Goal: Task Accomplishment & Management: Manage account settings

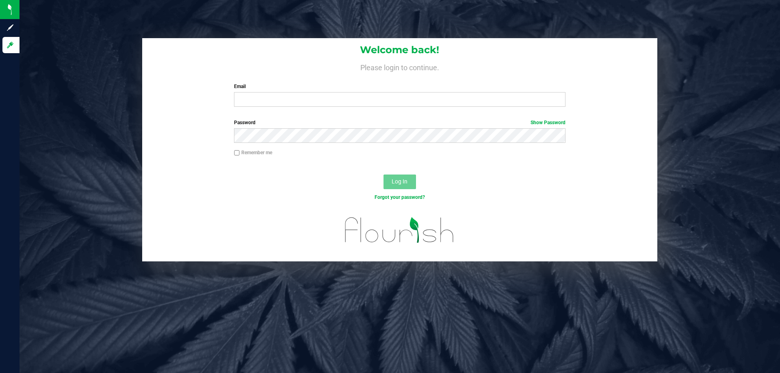
click at [303, 92] on div "Email Required Please format your email correctly." at bounding box center [399, 95] width 343 height 24
click at [302, 104] on input "Email" at bounding box center [399, 99] width 331 height 15
type input "[EMAIL_ADDRESS][DOMAIN_NAME]"
click at [384, 175] on button "Log In" at bounding box center [400, 182] width 33 height 15
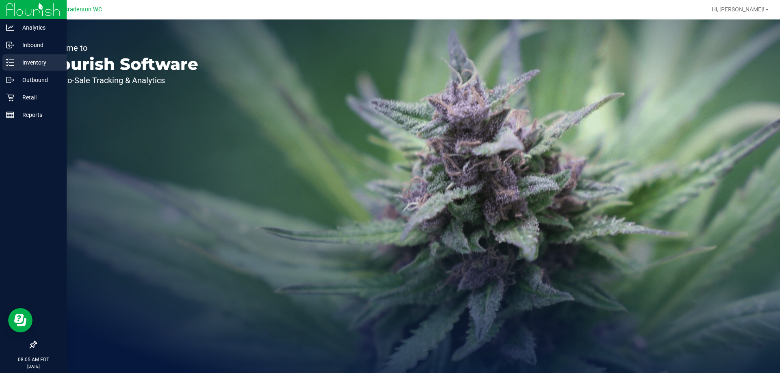
click at [32, 65] on p "Inventory" at bounding box center [38, 63] width 49 height 10
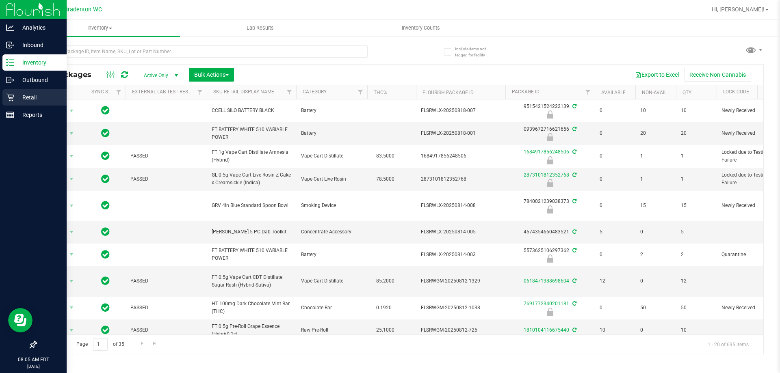
click at [37, 103] on div "Retail" at bounding box center [34, 97] width 64 height 16
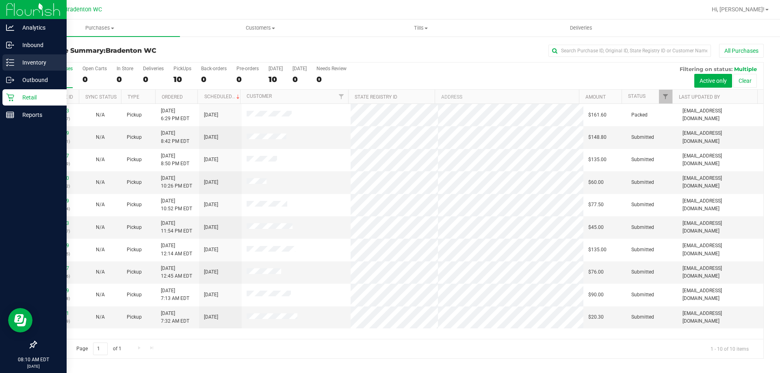
click at [9, 65] on icon at bounding box center [10, 63] width 8 height 8
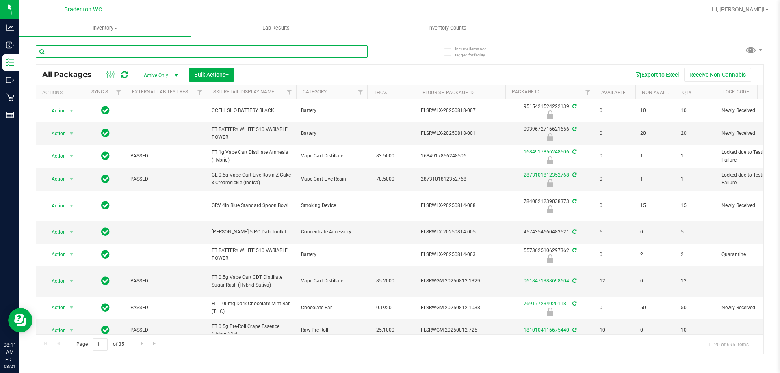
click at [184, 52] on input "text" at bounding box center [202, 52] width 332 height 12
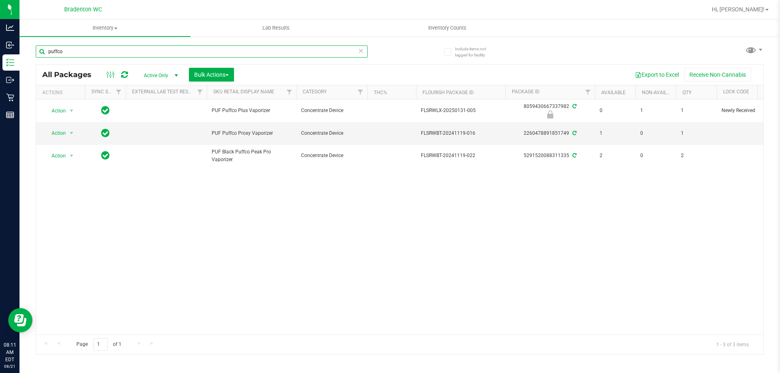
type input "puffco"
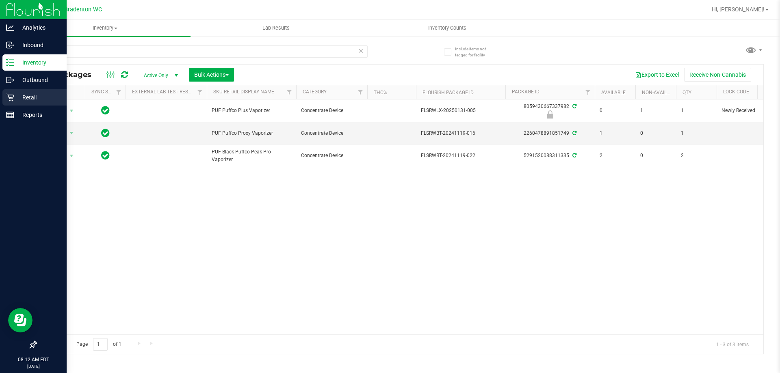
click at [22, 94] on p "Retail" at bounding box center [38, 98] width 49 height 10
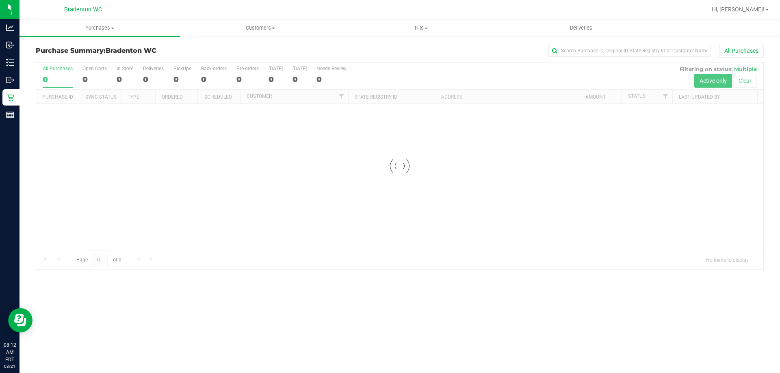
drag, startPoint x: 287, startPoint y: 199, endPoint x: 291, endPoint y: 207, distance: 9.1
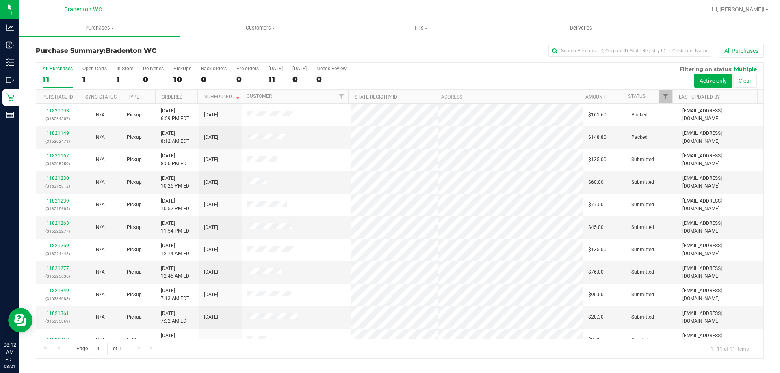
scroll to position [12, 0]
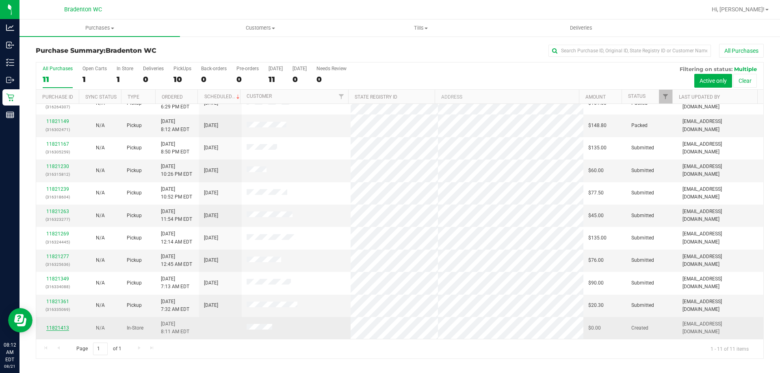
click at [54, 328] on link "11821413" at bounding box center [57, 329] width 23 height 6
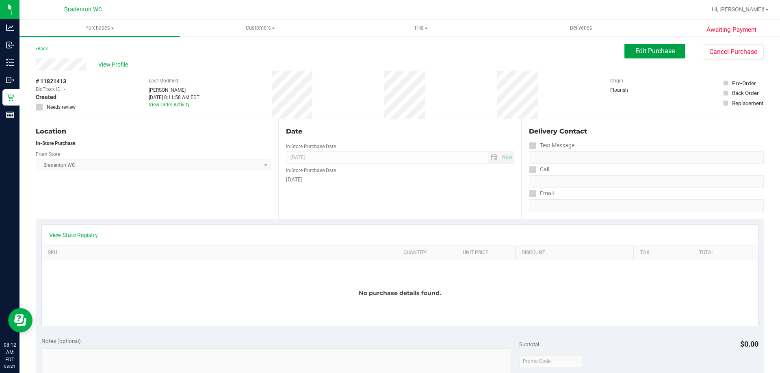
click at [647, 46] on button "Edit Purchase" at bounding box center [655, 51] width 61 height 15
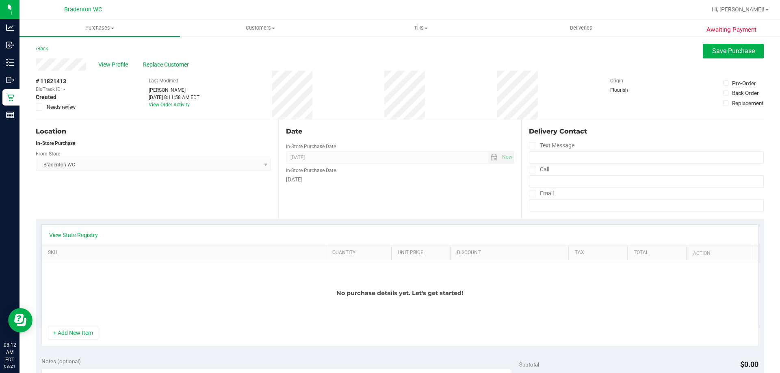
click at [84, 349] on div "View State Registry SKU Quantity Unit Price Discount Tax Total Action No purcha…" at bounding box center [400, 285] width 728 height 133
click at [81, 339] on button "+ Add New Item" at bounding box center [73, 333] width 50 height 14
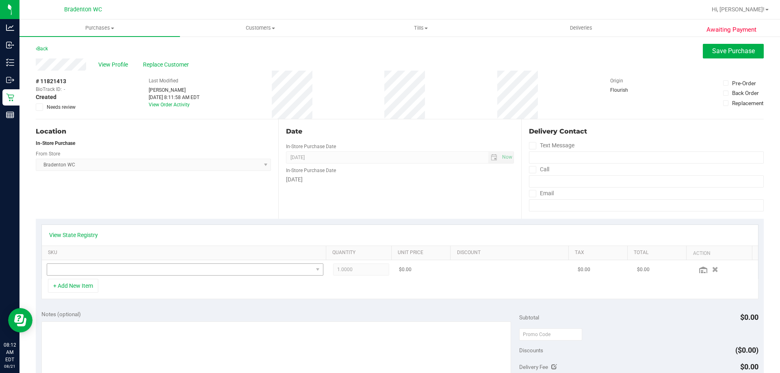
click at [93, 276] on td at bounding box center [185, 269] width 287 height 19
click at [93, 276] on span "NO DATA FOUND" at bounding box center [185, 270] width 277 height 12
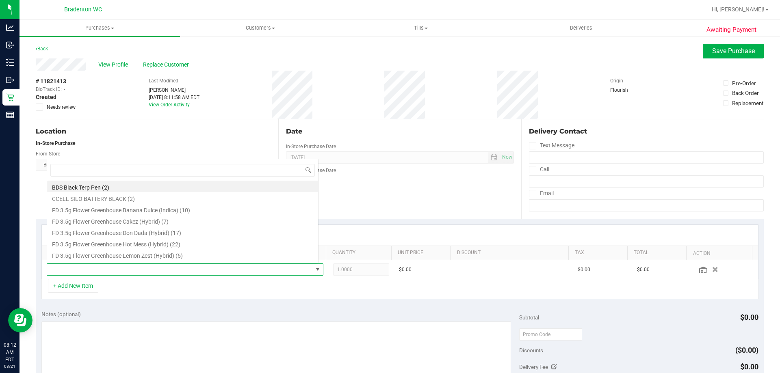
scroll to position [12, 269]
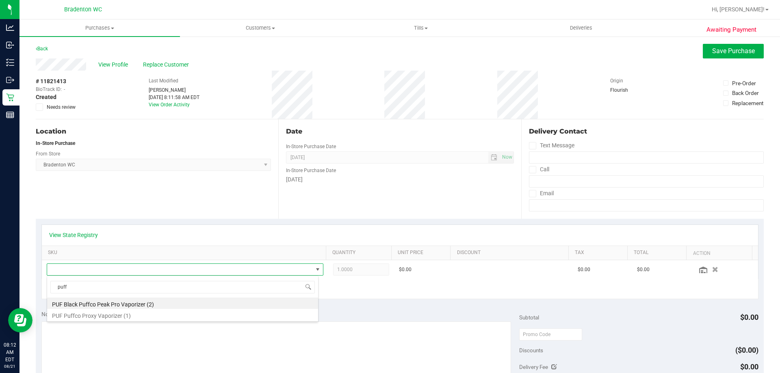
type input "puff"
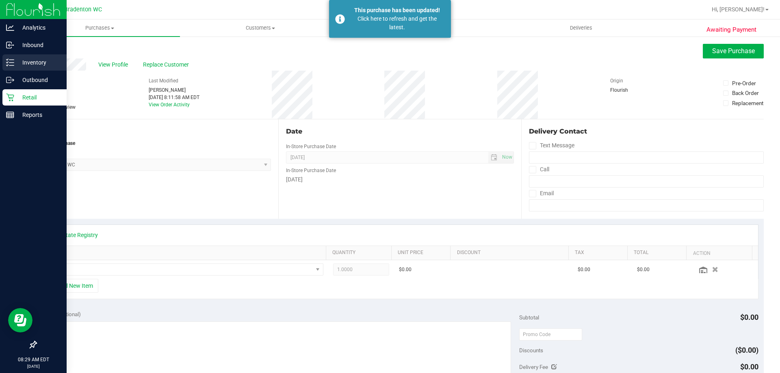
click at [14, 64] on p "Inventory" at bounding box center [38, 63] width 49 height 10
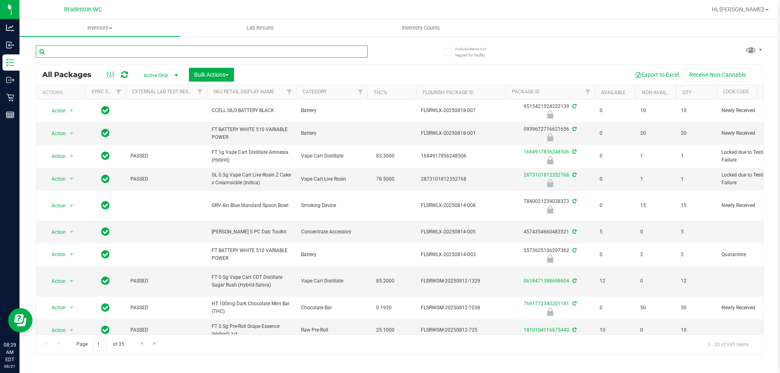
click at [206, 51] on input "text" at bounding box center [202, 52] width 332 height 12
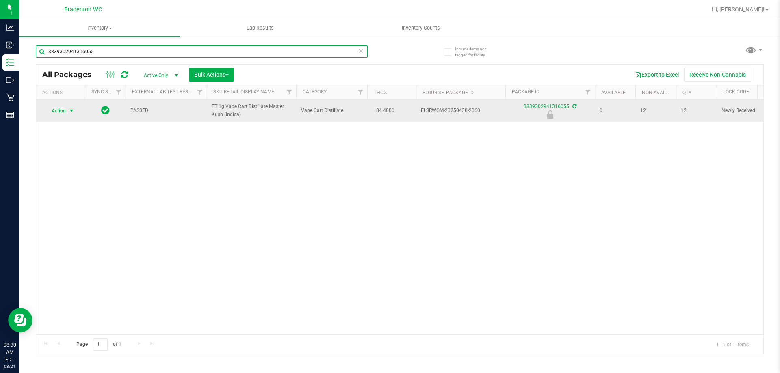
type input "3839302941316055"
click at [55, 109] on span "Action" at bounding box center [55, 110] width 22 height 11
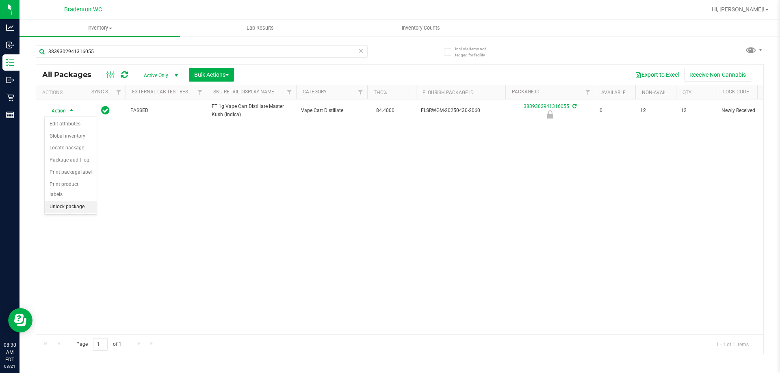
click at [74, 201] on li "Unlock package" at bounding box center [71, 207] width 52 height 12
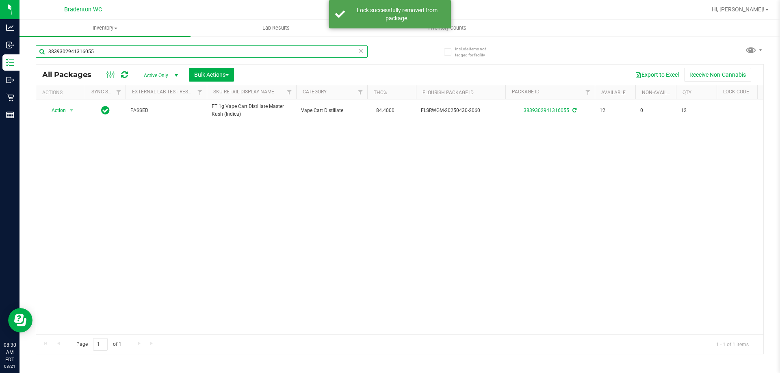
click at [127, 49] on input "3839302941316055" at bounding box center [202, 52] width 332 height 12
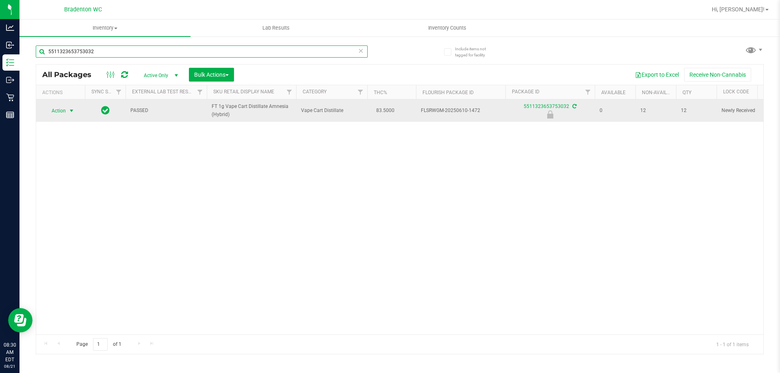
type input "5511323653753032"
click at [59, 109] on span "Action" at bounding box center [55, 110] width 22 height 11
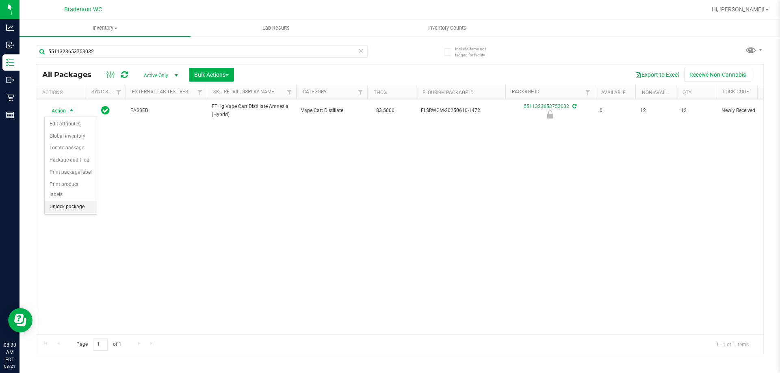
click at [77, 201] on li "Unlock package" at bounding box center [71, 207] width 52 height 12
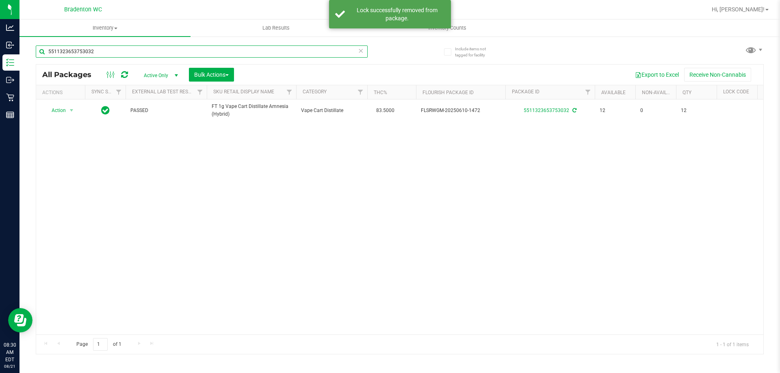
click at [129, 53] on input "5511323653753032" at bounding box center [202, 52] width 332 height 12
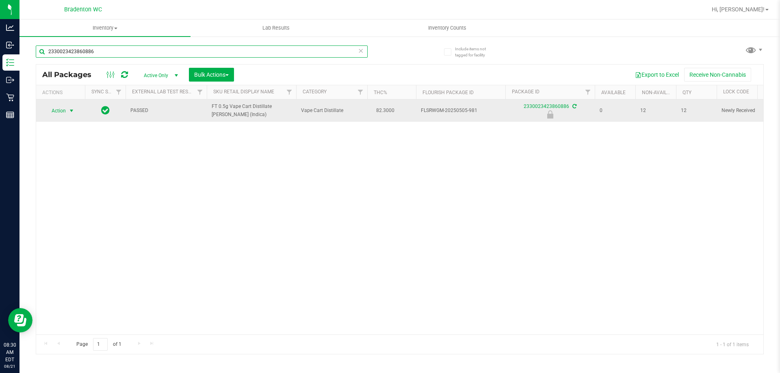
type input "2330023423860886"
click at [69, 112] on span "select" at bounding box center [71, 111] width 7 height 7
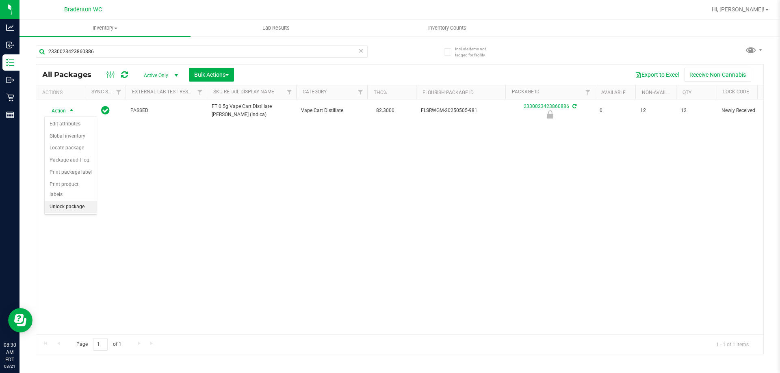
click at [48, 201] on li "Unlock package" at bounding box center [71, 207] width 52 height 12
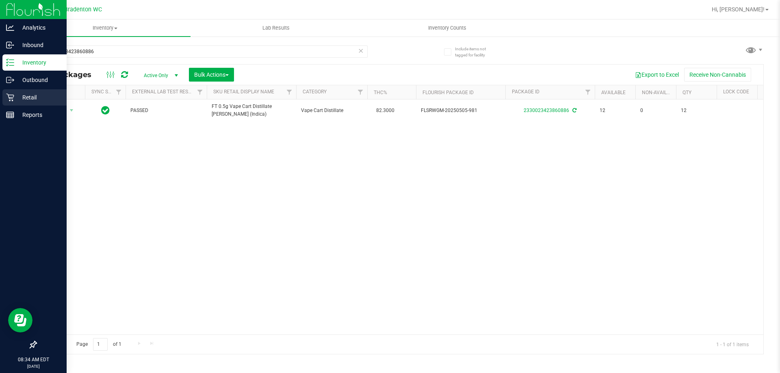
click at [15, 102] on div "Retail" at bounding box center [34, 97] width 64 height 16
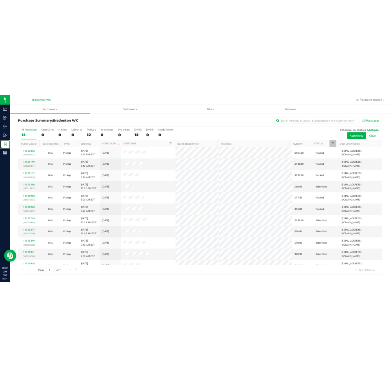
scroll to position [35, 0]
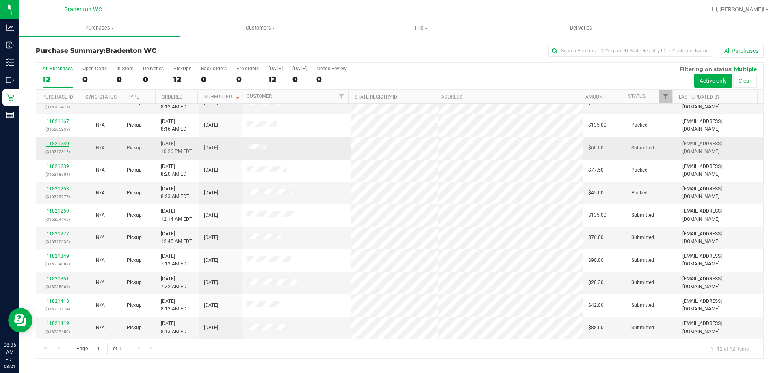
click at [59, 143] on link "11821230" at bounding box center [57, 144] width 23 height 6
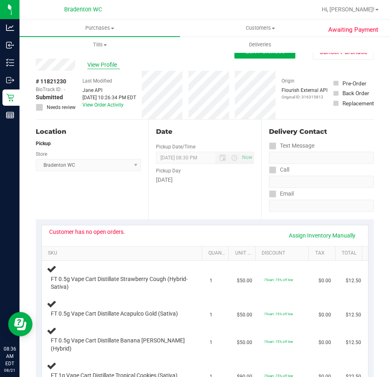
click at [96, 64] on span "View Profile" at bounding box center [103, 65] width 33 height 9
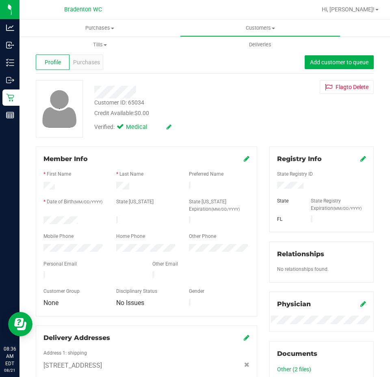
click at [131, 102] on div "Customer ID: 65034" at bounding box center [119, 102] width 50 height 9
click at [129, 102] on div "Customer ID: 65034" at bounding box center [119, 102] width 50 height 9
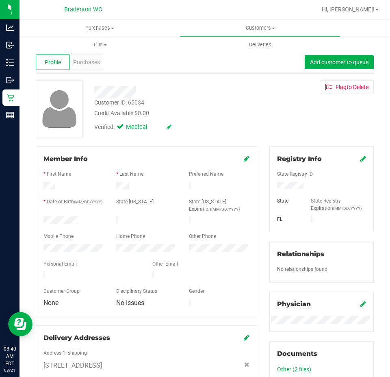
click at [138, 9] on div "Bradenton WC" at bounding box center [83, 9] width 119 height 13
click at [85, 59] on span "Purchases" at bounding box center [86, 62] width 27 height 9
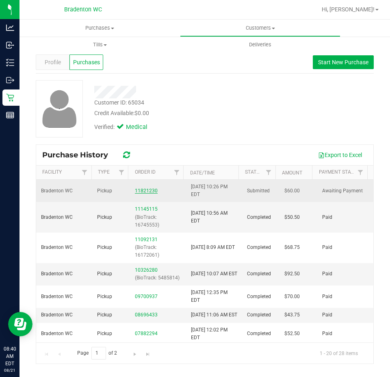
click at [147, 188] on link "11821230" at bounding box center [146, 191] width 23 height 6
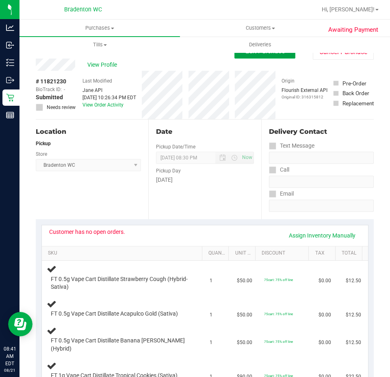
click at [269, 54] on span "Edit Purchase" at bounding box center [264, 51] width 39 height 8
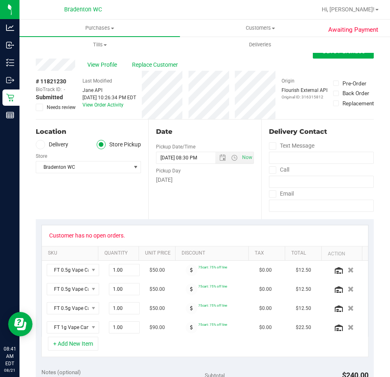
click at [38, 107] on icon at bounding box center [39, 107] width 5 height 0
click at [0, 0] on input "Needs review" at bounding box center [0, 0] width 0 height 0
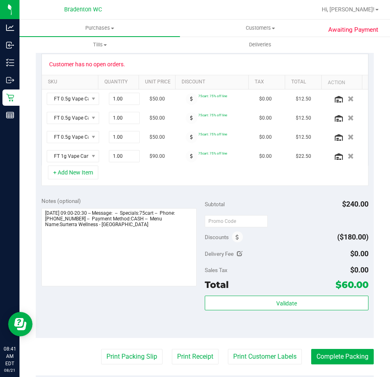
scroll to position [325, 0]
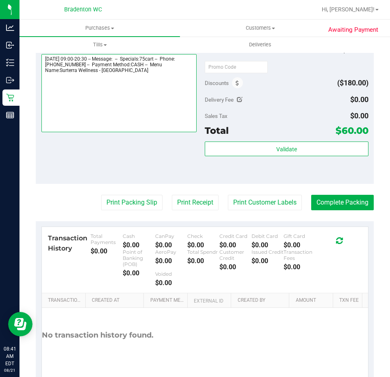
click at [149, 87] on textarea at bounding box center [119, 93] width 156 height 78
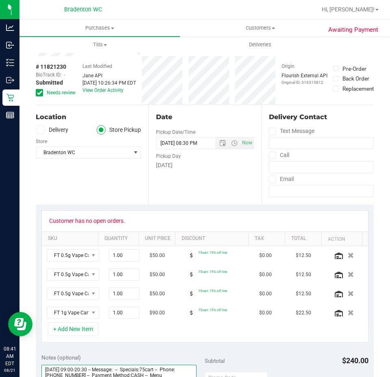
scroll to position [0, 0]
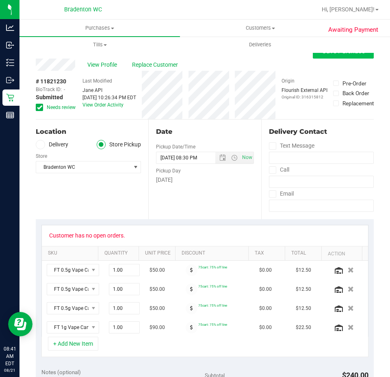
type textarea "[DATE] 09:00-20:30 -- Message: -- Specials:75cart -- Phone:[PHONE_NUMBER] -- Pa…"
click at [337, 56] on button "Save Purchase" at bounding box center [343, 51] width 61 height 15
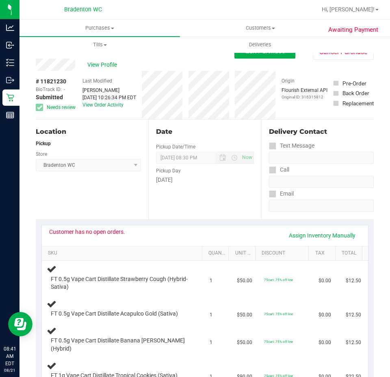
click at [314, 7] on div at bounding box center [230, 10] width 171 height 16
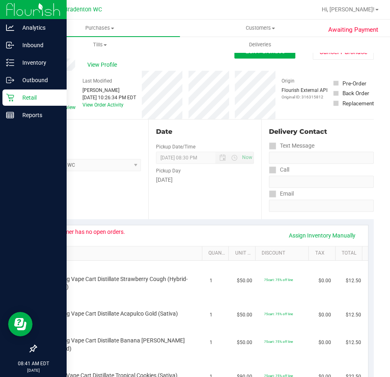
click at [49, 98] on p "Retail" at bounding box center [38, 98] width 49 height 10
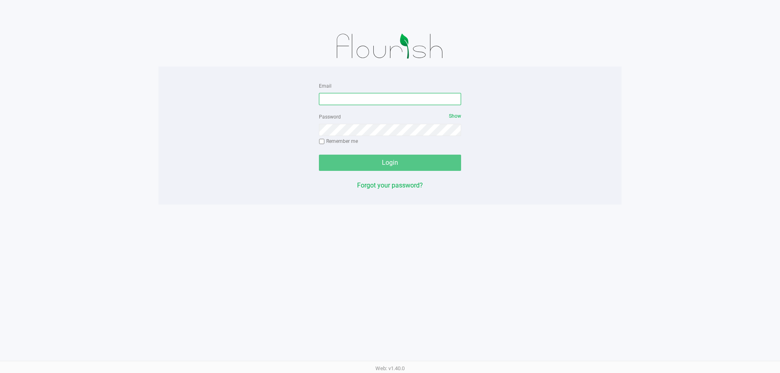
click at [412, 100] on input "Email" at bounding box center [390, 99] width 142 height 12
type input "[EMAIL_ADDRESS][DOMAIN_NAME]"
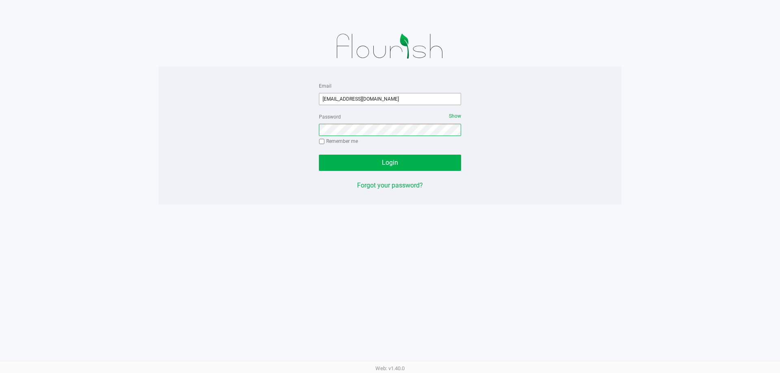
click at [319, 155] on button "Login" at bounding box center [390, 163] width 142 height 16
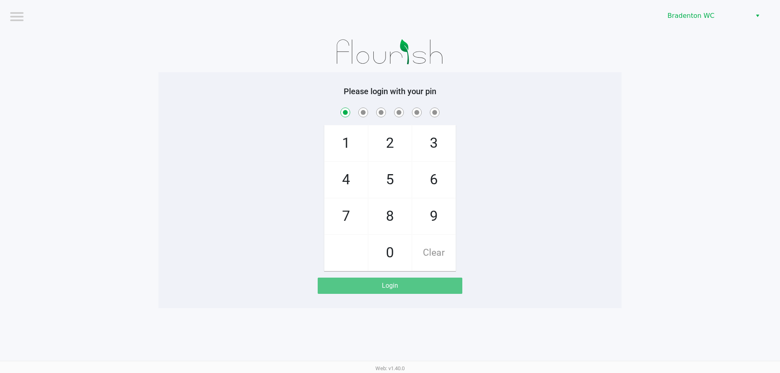
checkbox input "true"
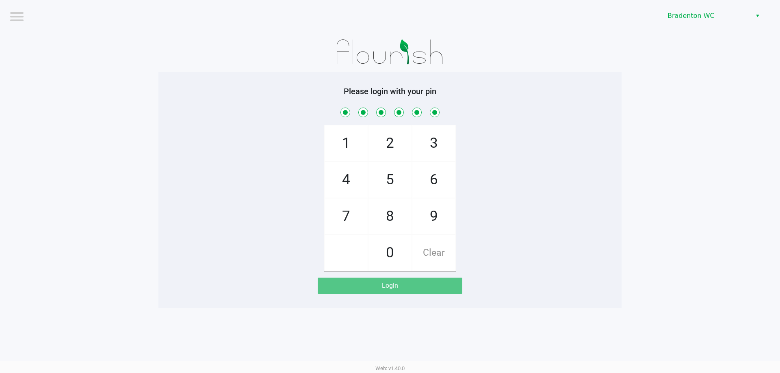
checkbox input "true"
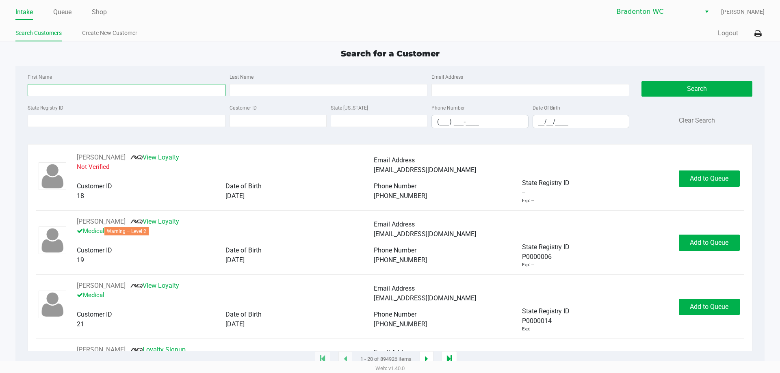
click at [69, 93] on input "First Name" at bounding box center [127, 90] width 198 height 12
click at [153, 90] on input "onah" at bounding box center [127, 90] width 198 height 12
type input "o"
type input "noah"
type input "smith"
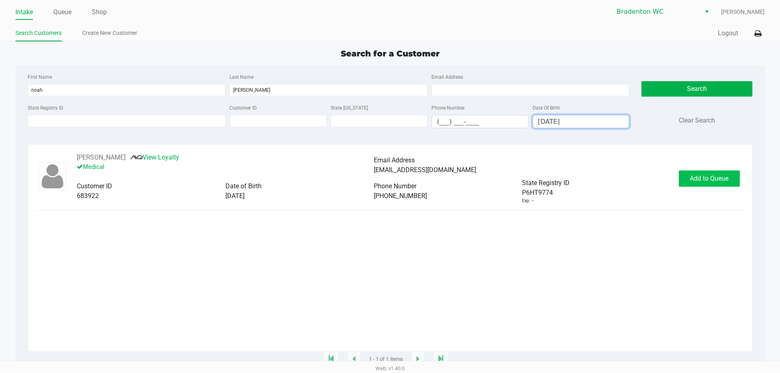
type input "07/14/2002"
click at [714, 185] on button "Add to Queue" at bounding box center [709, 179] width 61 height 16
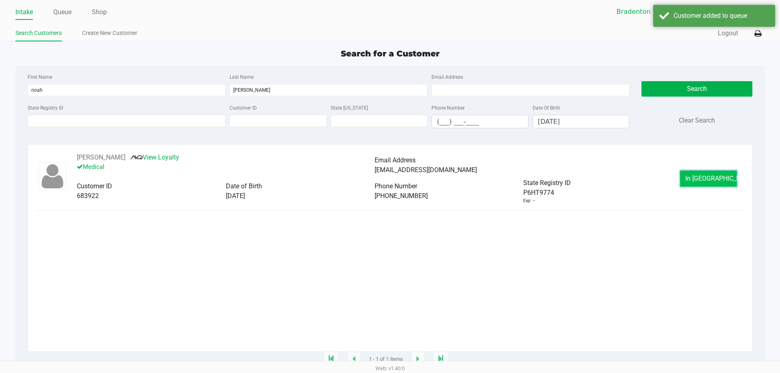
click at [714, 182] on span "In Queue" at bounding box center [720, 179] width 68 height 8
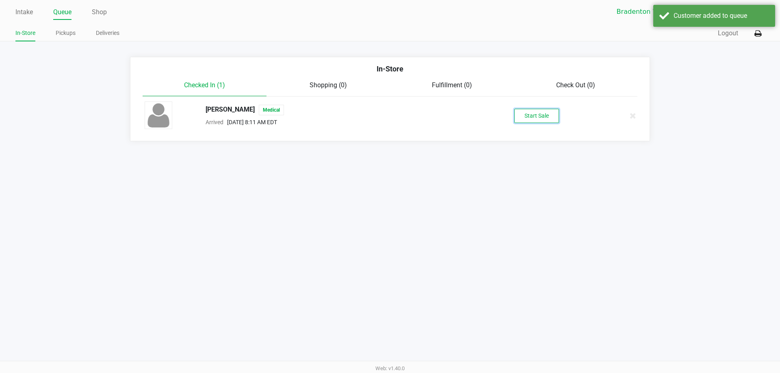
click at [557, 114] on button "Start Sale" at bounding box center [536, 116] width 45 height 14
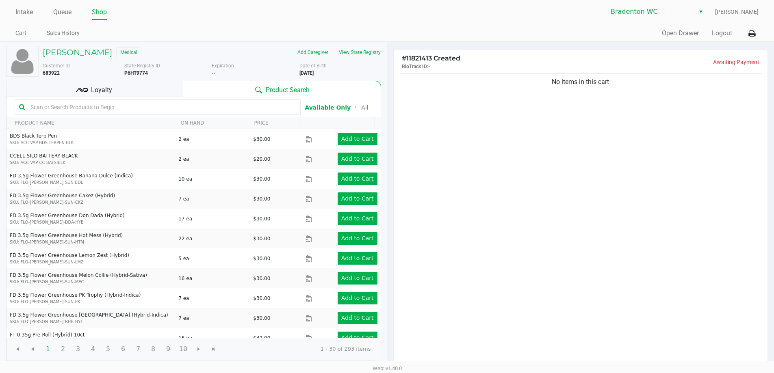
click at [134, 103] on input "text" at bounding box center [161, 107] width 269 height 12
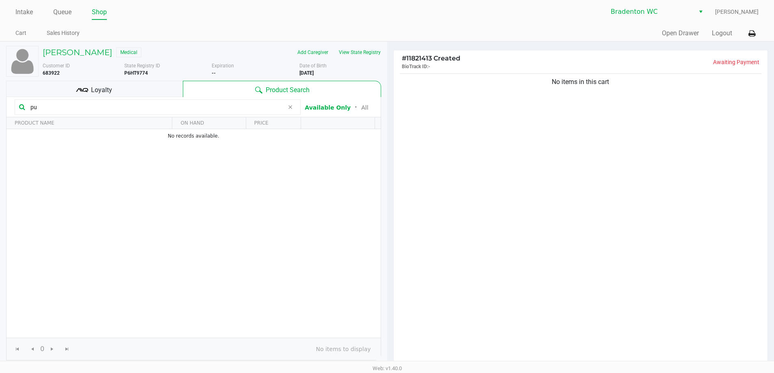
type input "p"
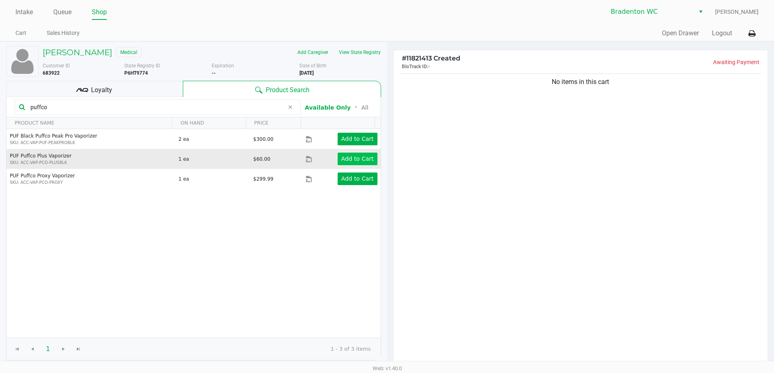
type input "puffco"
click at [341, 158] on app-button-loader "Add to Cart" at bounding box center [357, 159] width 33 height 7
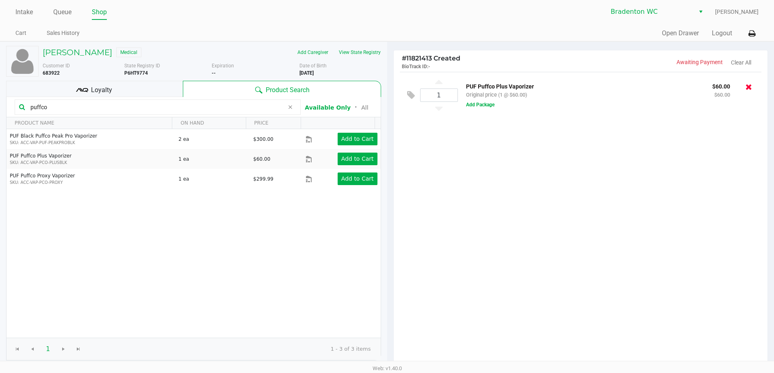
drag, startPoint x: 753, startPoint y: 90, endPoint x: 749, endPoint y: 90, distance: 4.5
click at [751, 90] on div at bounding box center [748, 86] width 13 height 11
click at [748, 89] on icon at bounding box center [749, 87] width 7 height 8
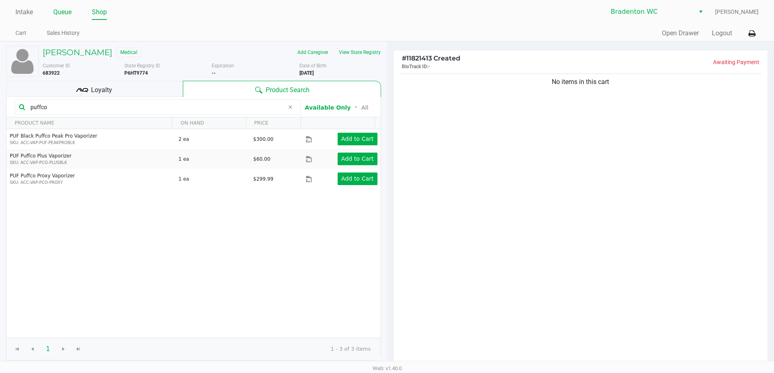
click at [69, 10] on link "Queue" at bounding box center [62, 12] width 18 height 11
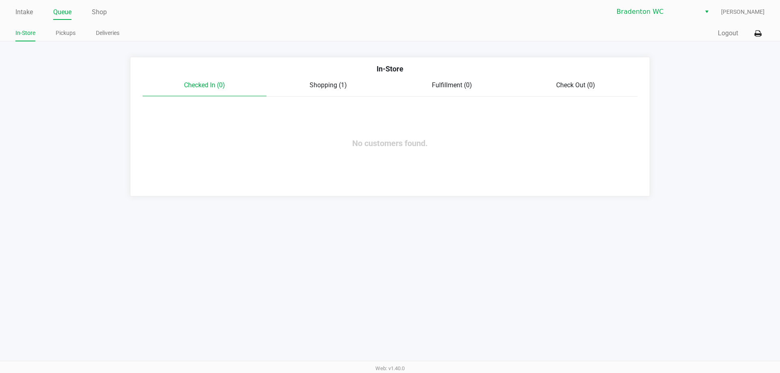
click at [325, 87] on span "Shopping (1)" at bounding box center [328, 85] width 37 height 8
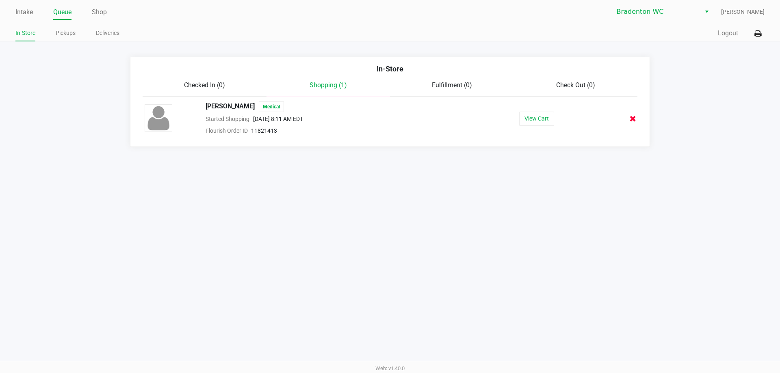
click at [632, 117] on icon at bounding box center [633, 119] width 7 height 6
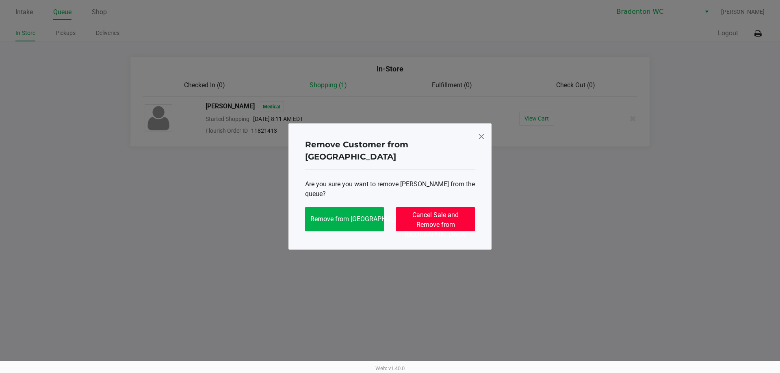
click at [457, 211] on span "Cancel Sale and Remove from Queue" at bounding box center [435, 224] width 61 height 27
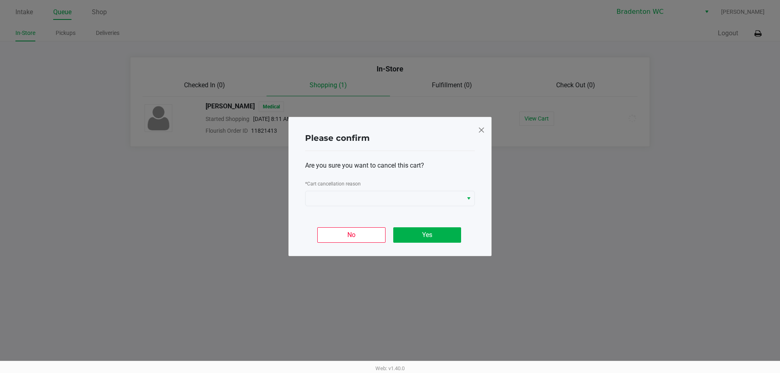
click at [432, 187] on div "* Cart cancellation reason" at bounding box center [390, 185] width 170 height 12
drag, startPoint x: 432, startPoint y: 191, endPoint x: 437, endPoint y: 193, distance: 5.3
click at [433, 191] on div "* Cart cancellation reason" at bounding box center [390, 193] width 170 height 28
click at [439, 194] on span at bounding box center [384, 199] width 148 height 10
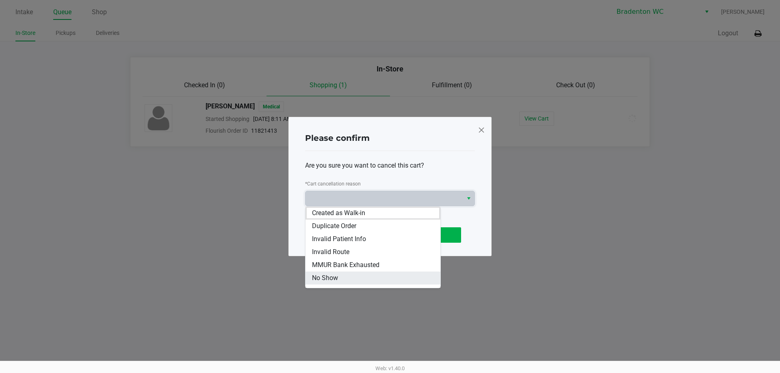
click at [379, 276] on li "No Show" at bounding box center [373, 278] width 135 height 13
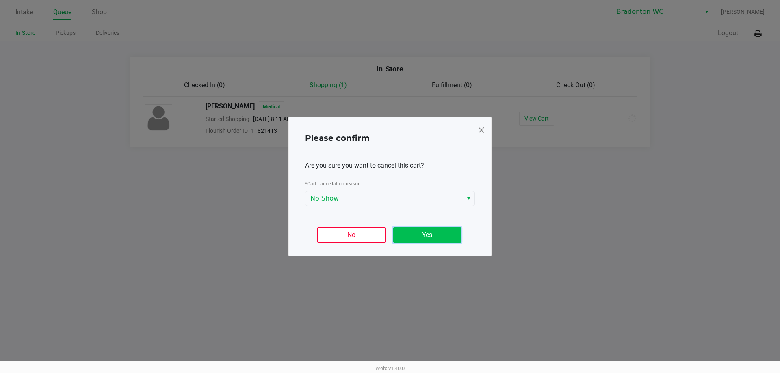
click at [444, 232] on button "Yes" at bounding box center [427, 235] width 68 height 15
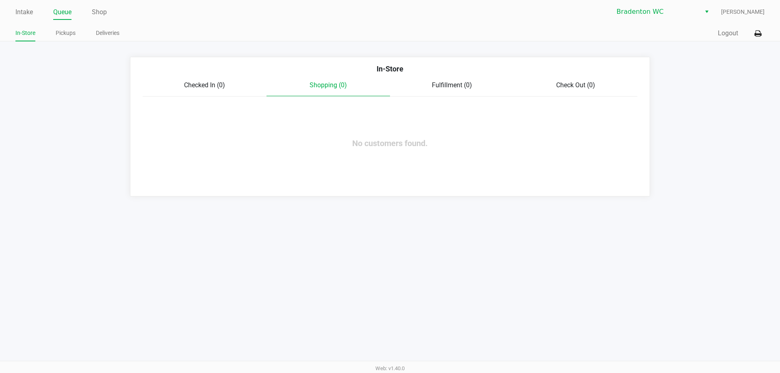
click at [730, 26] on div "Intake Queue Shop Bradenton WC Noah Smith In-Store Pickups Deliveries Quick Sal…" at bounding box center [390, 20] width 780 height 41
click at [732, 35] on button "Logout" at bounding box center [728, 33] width 20 height 10
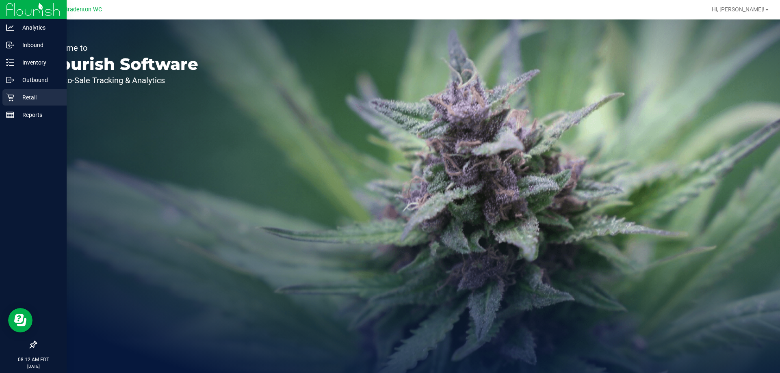
click at [18, 93] on p "Retail" at bounding box center [38, 98] width 49 height 10
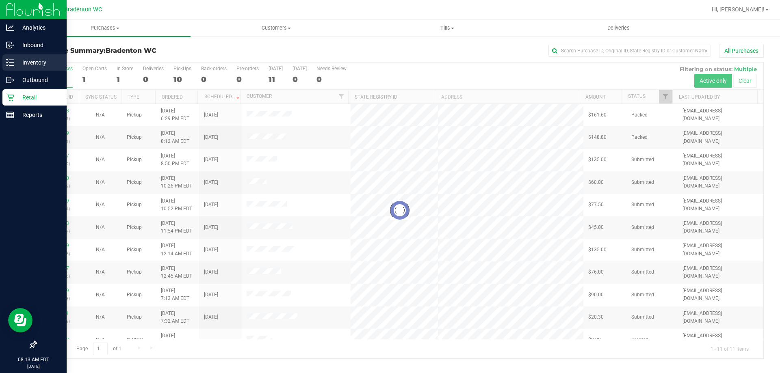
click at [16, 60] on p "Inventory" at bounding box center [38, 63] width 49 height 10
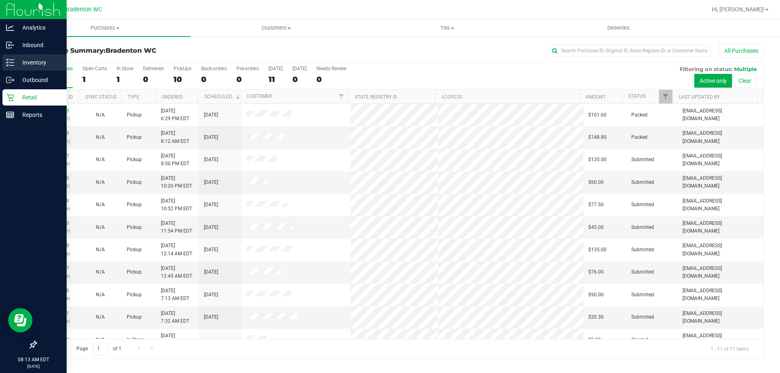
click at [1, 63] on link "Inventory" at bounding box center [33, 62] width 67 height 17
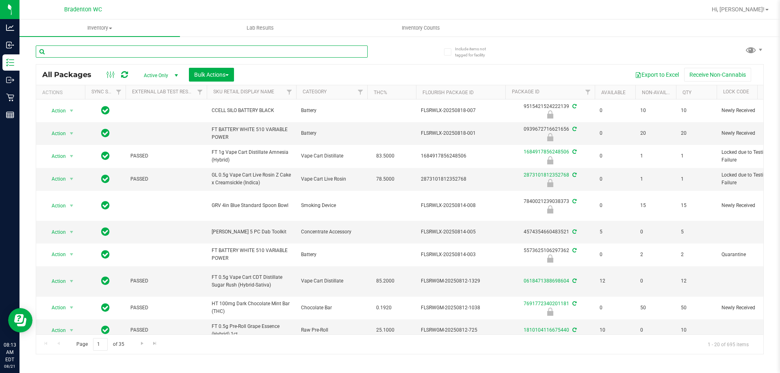
click at [222, 50] on input "text" at bounding box center [202, 52] width 332 height 12
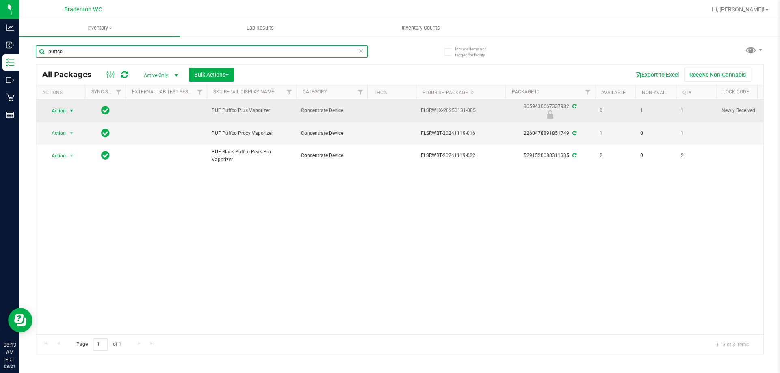
type input "puffco"
click at [67, 108] on span "select" at bounding box center [72, 110] width 10 height 11
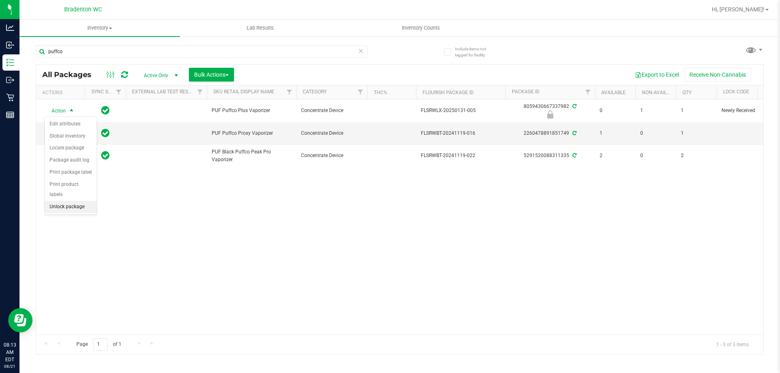
click at [73, 201] on li "Unlock package" at bounding box center [71, 207] width 52 height 12
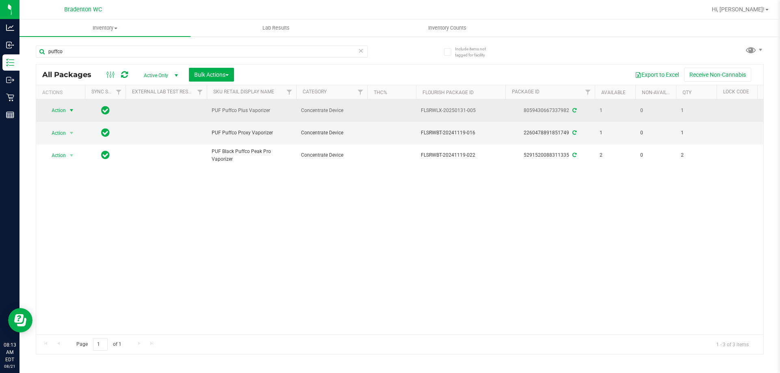
click at [60, 113] on span "Action" at bounding box center [55, 110] width 22 height 11
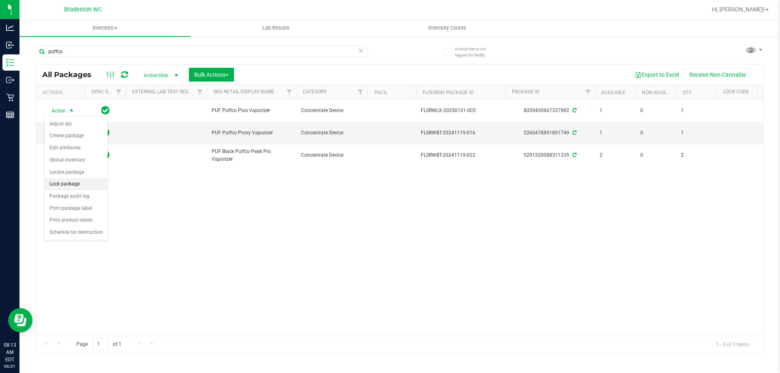
click at [85, 187] on li "Lock package" at bounding box center [76, 184] width 63 height 12
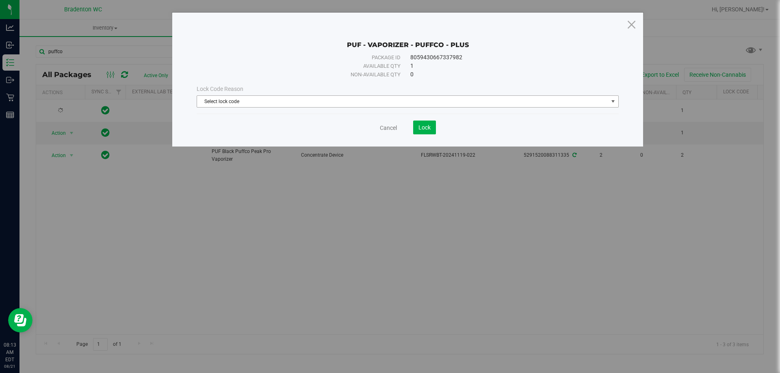
click at [320, 102] on span "Select lock code" at bounding box center [402, 101] width 411 height 11
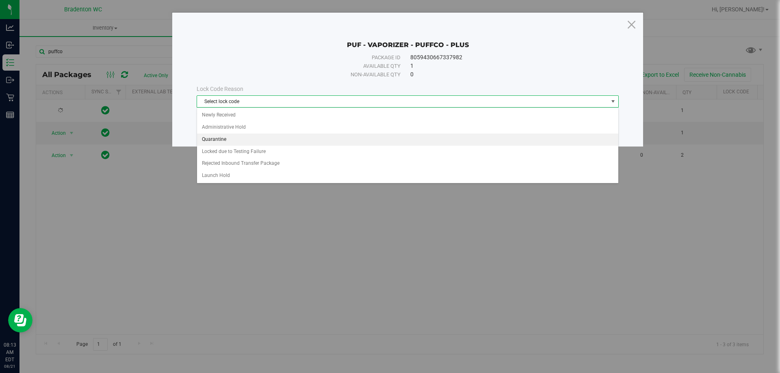
click at [279, 137] on li "Quarantine" at bounding box center [407, 140] width 421 height 12
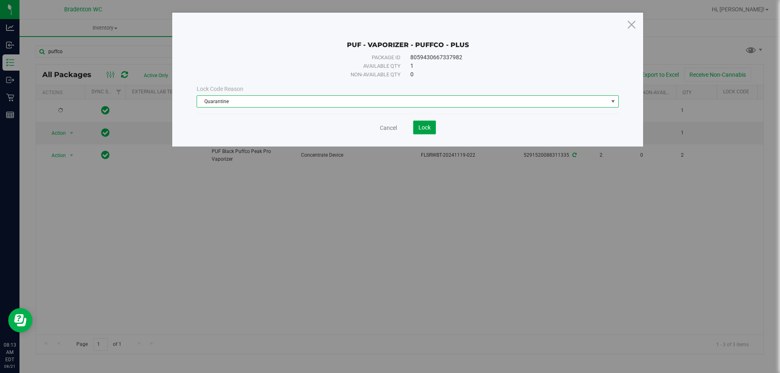
click at [422, 124] on span "Lock" at bounding box center [425, 127] width 12 height 7
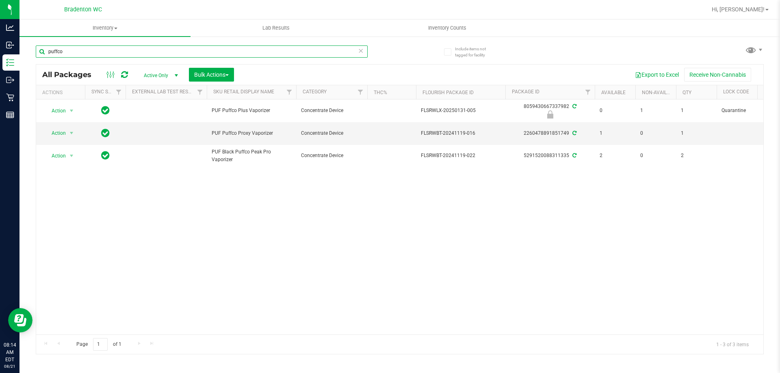
click at [78, 55] on input "puffco" at bounding box center [202, 52] width 332 height 12
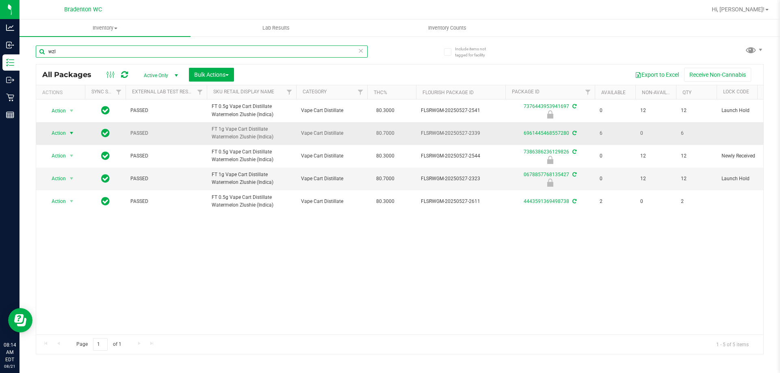
type input "wzl"
click at [65, 137] on span "Action" at bounding box center [55, 133] width 22 height 11
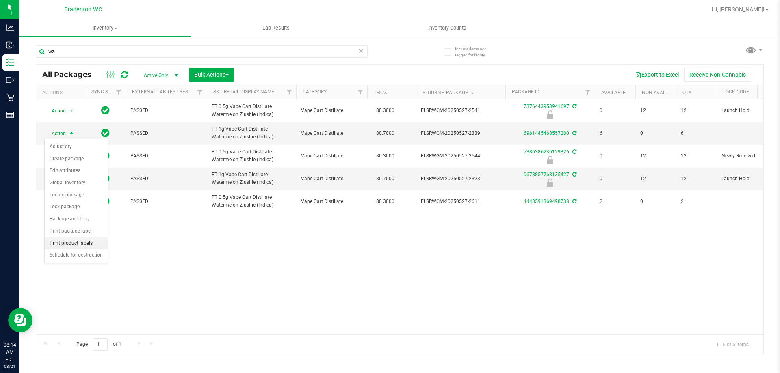
click at [94, 244] on li "Print product labels" at bounding box center [76, 244] width 63 height 12
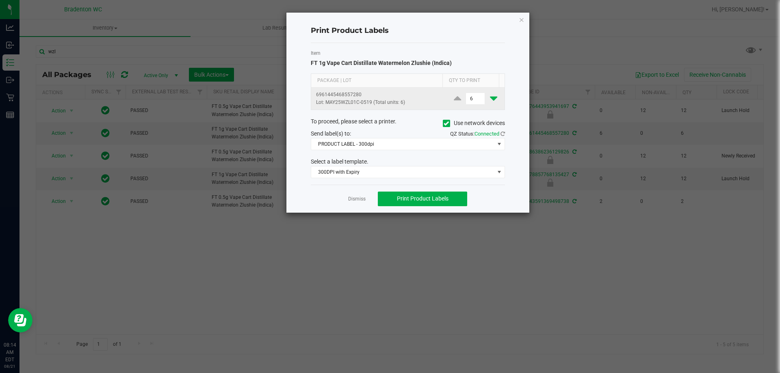
click at [490, 96] on icon at bounding box center [493, 98] width 7 height 10
type input "4"
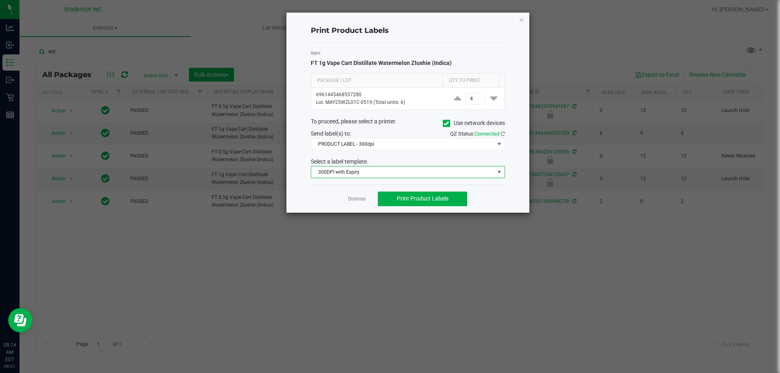
click at [456, 172] on span "300DPI with Expiry" at bounding box center [402, 172] width 183 height 11
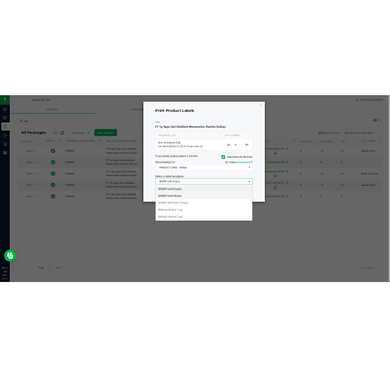
scroll to position [12, 194]
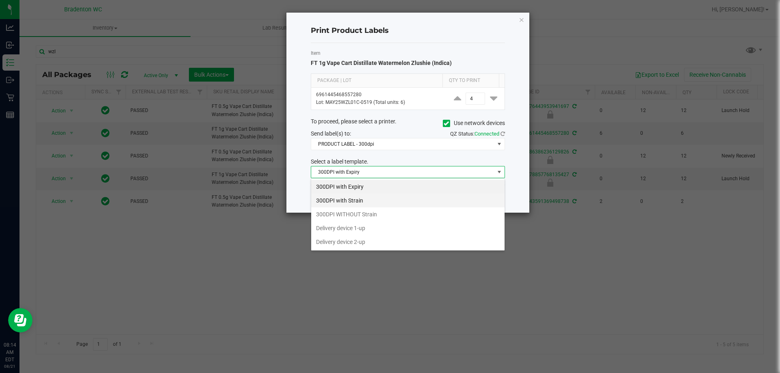
click at [383, 201] on li "300DPI with Strain" at bounding box center [407, 201] width 193 height 14
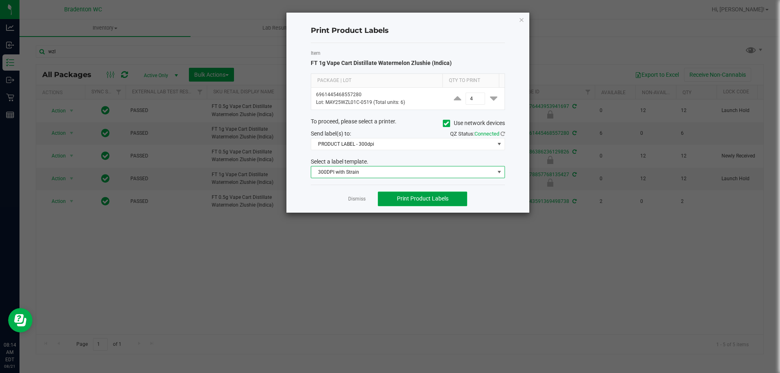
click at [406, 195] on span "Print Product Labels" at bounding box center [423, 198] width 52 height 7
click at [410, 204] on button "Print Product Labels" at bounding box center [422, 199] width 89 height 15
click at [448, 200] on span "Print Product Labels" at bounding box center [423, 198] width 52 height 7
click at [519, 22] on icon "button" at bounding box center [522, 20] width 6 height 10
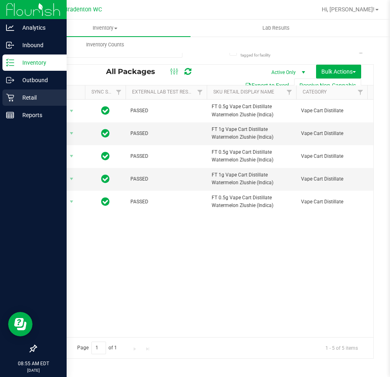
click at [44, 100] on p "Retail" at bounding box center [38, 98] width 49 height 10
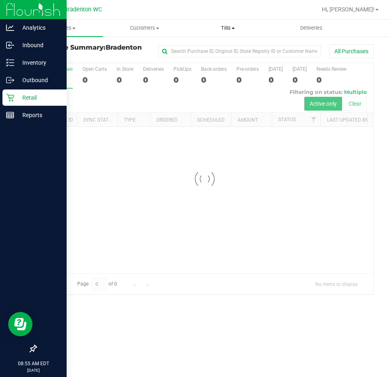
click at [223, 28] on span "Tills" at bounding box center [228, 27] width 82 height 7
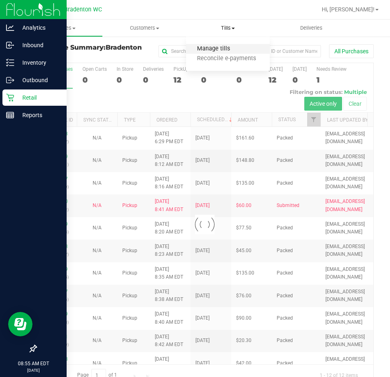
click at [226, 50] on span "Manage tills" at bounding box center [213, 49] width 55 height 7
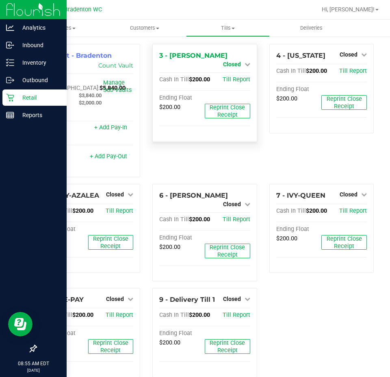
click at [239, 63] on link "Closed" at bounding box center [236, 64] width 27 height 7
click at [233, 69] on link "Open Till" at bounding box center [232, 71] width 22 height 7
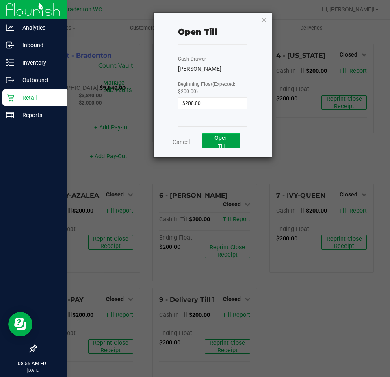
click at [234, 137] on button "Open Till" at bounding box center [221, 140] width 39 height 15
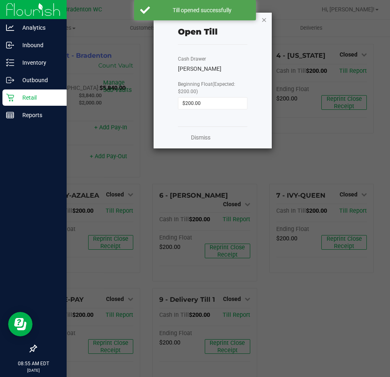
click at [265, 22] on icon "button" at bounding box center [264, 20] width 6 height 10
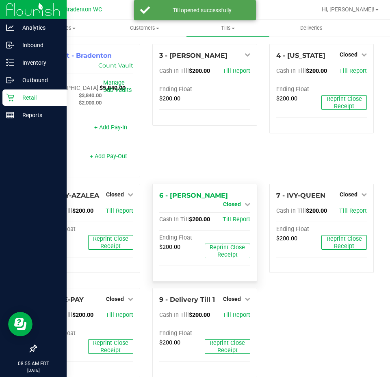
click at [230, 201] on span "Closed" at bounding box center [232, 204] width 18 height 7
click at [235, 215] on div "Open Till" at bounding box center [231, 212] width 61 height 24
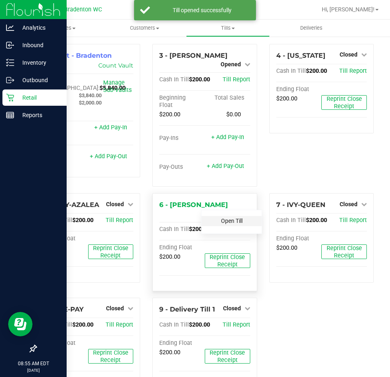
click at [236, 219] on link "Open Till" at bounding box center [232, 220] width 22 height 7
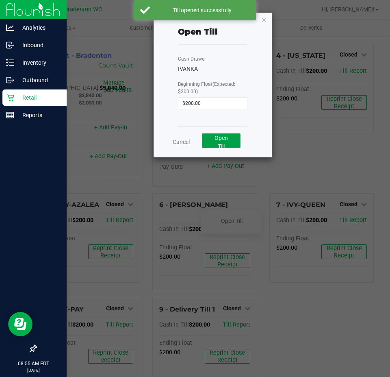
click at [227, 146] on button "Open Till" at bounding box center [221, 140] width 39 height 15
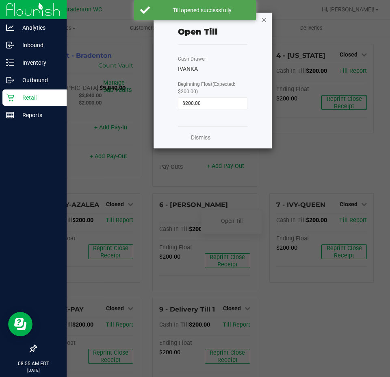
click at [263, 22] on icon "button" at bounding box center [264, 20] width 6 height 10
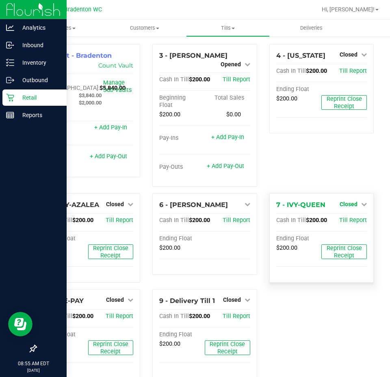
click at [347, 203] on span "Closed" at bounding box center [349, 204] width 18 height 7
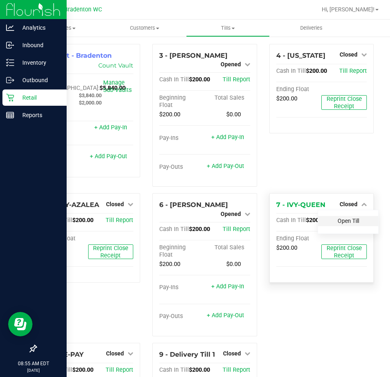
click at [338, 221] on link "Open Till" at bounding box center [349, 220] width 22 height 7
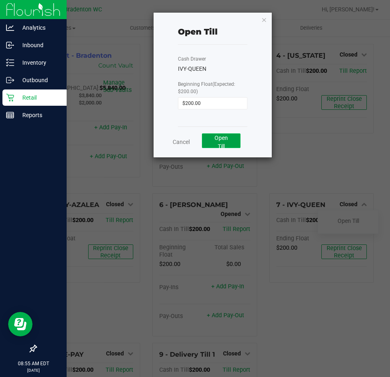
click at [228, 143] on button "Open Till" at bounding box center [221, 140] width 39 height 15
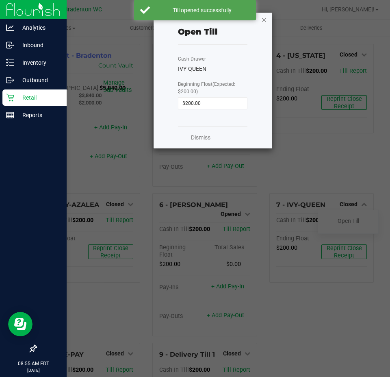
click at [265, 23] on icon "button" at bounding box center [264, 20] width 6 height 10
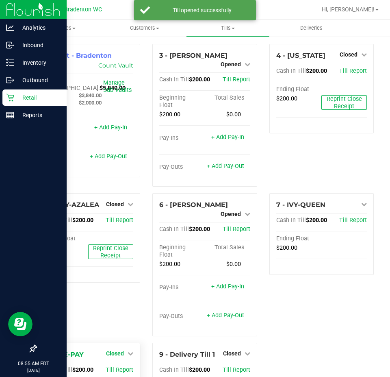
click at [124, 350] on link "Closed" at bounding box center [119, 353] width 27 height 7
click at [120, 365] on div "Open Till" at bounding box center [115, 370] width 60 height 10
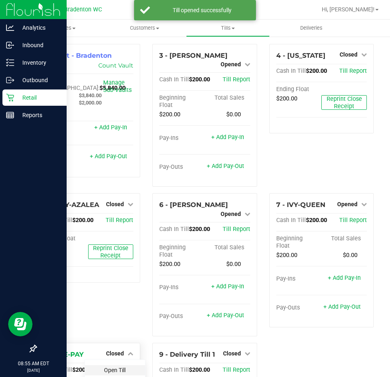
click at [119, 367] on link "Open Till" at bounding box center [115, 370] width 22 height 7
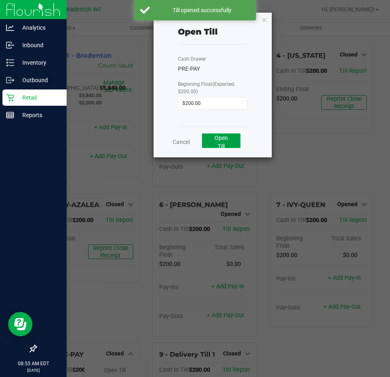
click at [221, 136] on span "Open Till" at bounding box center [221, 142] width 13 height 15
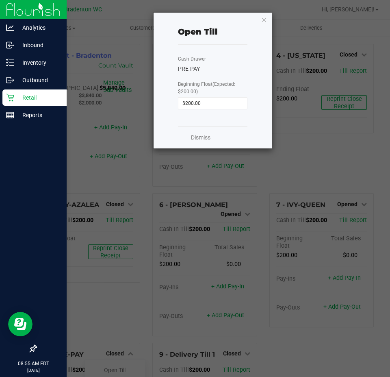
click at [263, 19] on icon "button" at bounding box center [264, 20] width 6 height 10
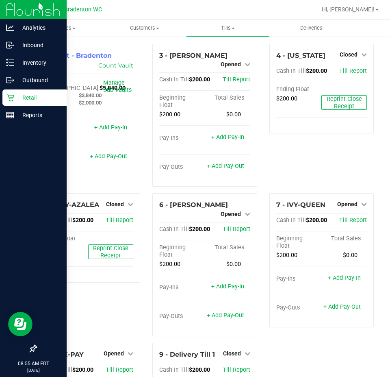
click at [36, 100] on p "Retail" at bounding box center [38, 98] width 49 height 10
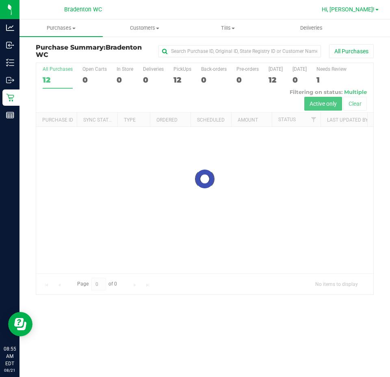
click at [358, 7] on span "Hi, [PERSON_NAME]!" at bounding box center [348, 9] width 53 height 7
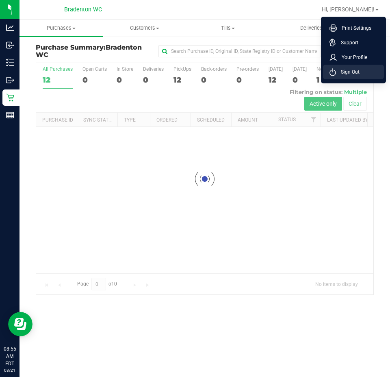
click at [357, 69] on span "Sign Out" at bounding box center [348, 72] width 24 height 8
